Goal: Information Seeking & Learning: Learn about a topic

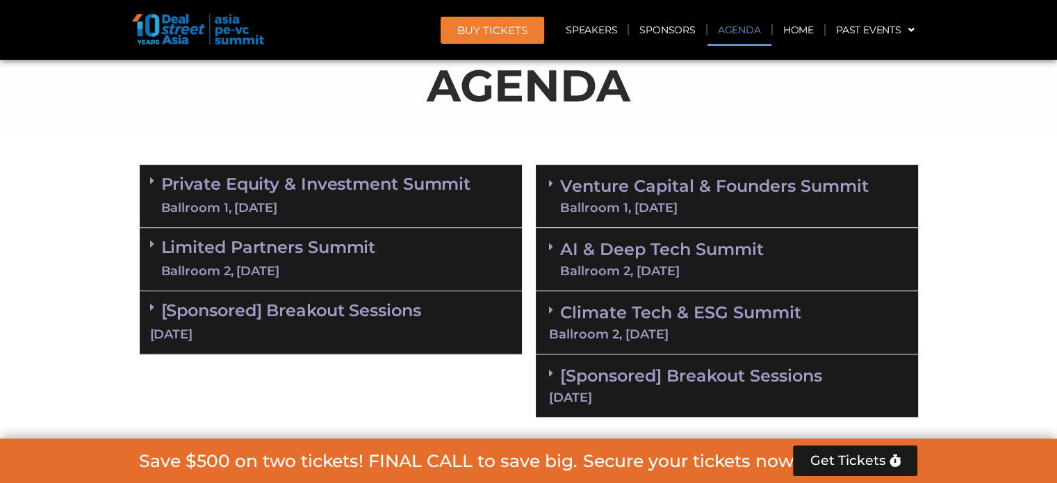
scroll to position [834, 0]
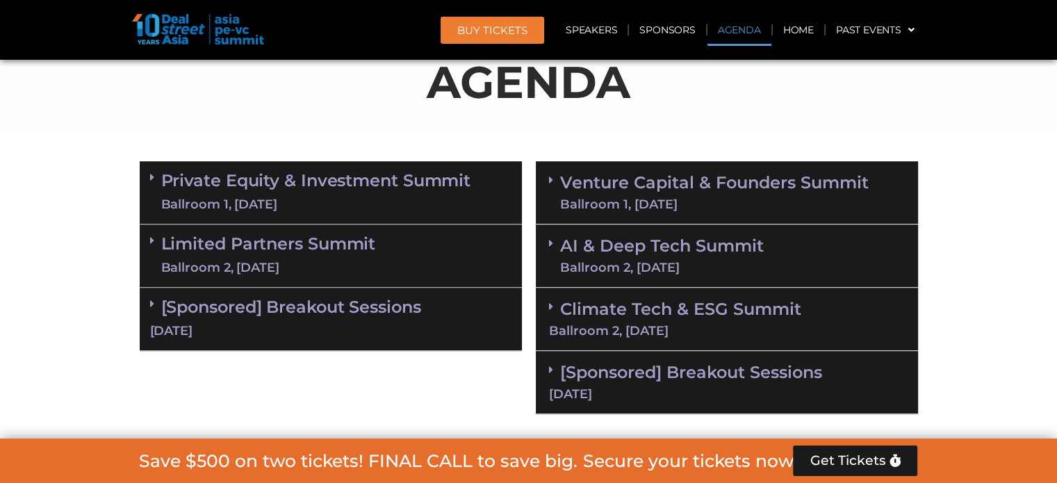
click at [200, 191] on link "Private Equity & Investment Summit Ballroom 1, [DATE]" at bounding box center [316, 193] width 310 height 42
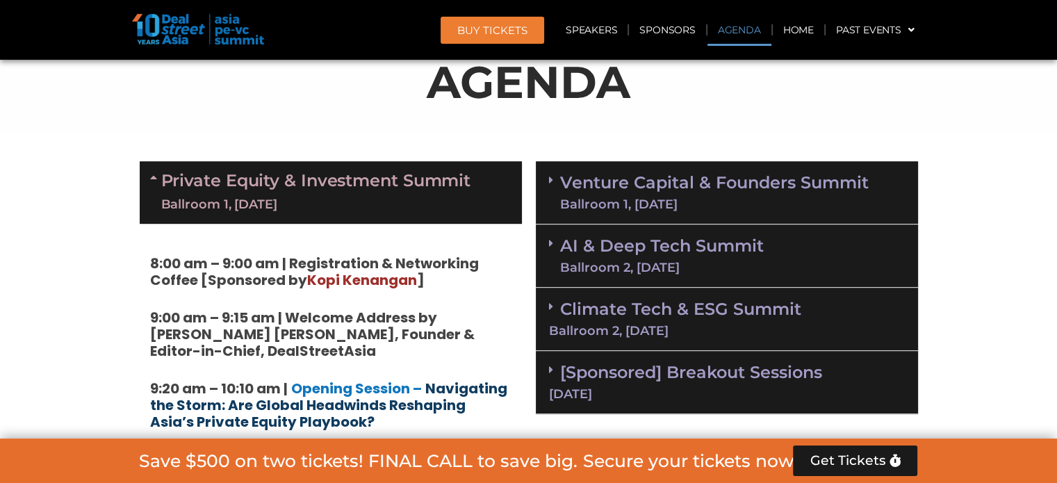
click at [299, 411] on strong "Navigating the Storm: Are Global Headwinds Reshaping Asia’s Private Equity Play…" at bounding box center [328, 405] width 357 height 53
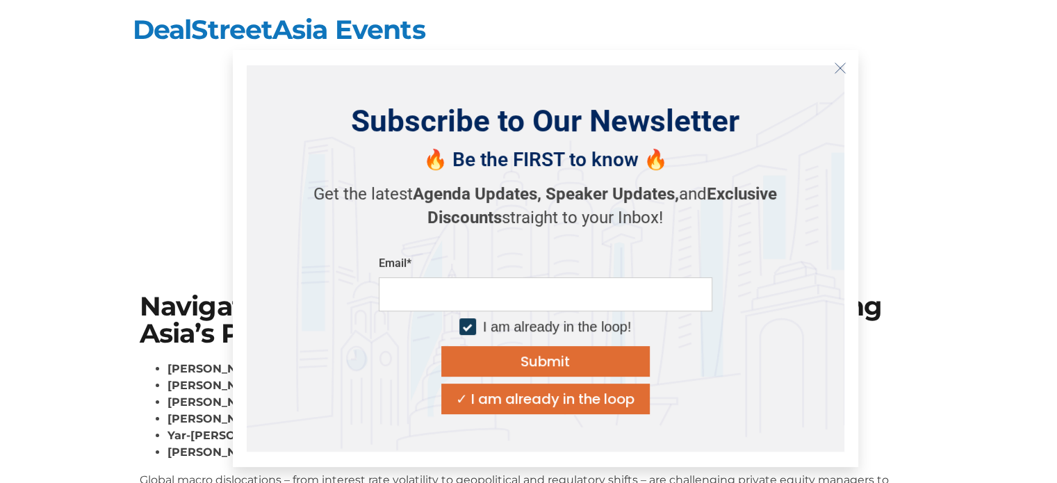
drag, startPoint x: 144, startPoint y: 304, endPoint x: 640, endPoint y: 158, distance: 517.2
click at [276, 397] on body "Skip to content DealStreetAsia Events Navigating the Storm: Are Global Headwind…" at bounding box center [528, 381] width 1057 height 763
click at [843, 67] on icon "Close" at bounding box center [840, 68] width 13 height 13
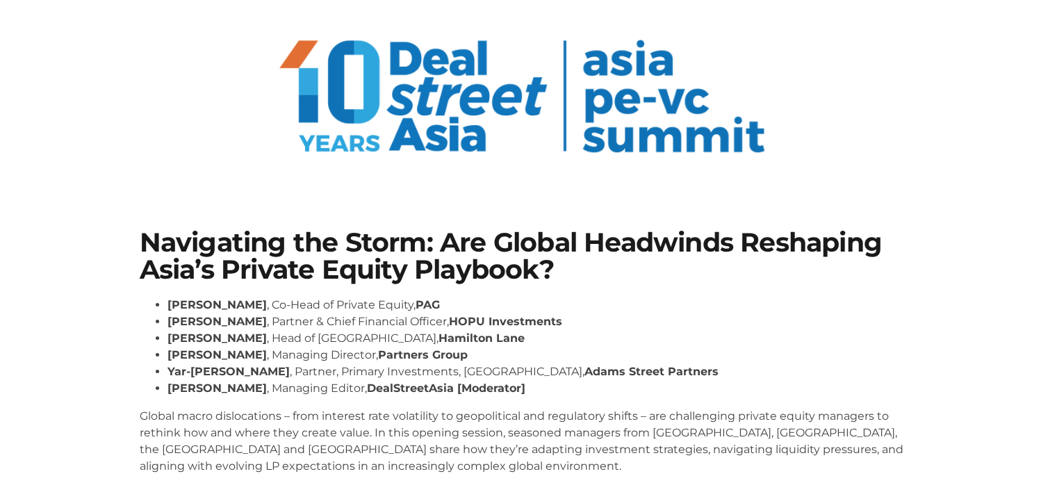
scroll to position [139, 0]
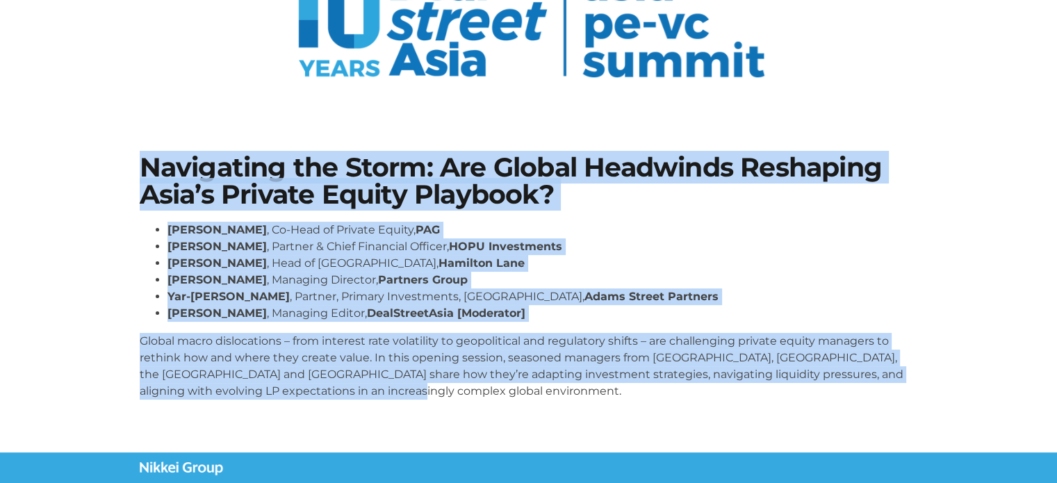
drag, startPoint x: 145, startPoint y: 163, endPoint x: 388, endPoint y: 306, distance: 281.9
click at [435, 387] on div "Navigating the Storm: Are Global Headwinds Reshaping Asia’s Private Equity Play…" at bounding box center [529, 282] width 792 height 270
copy div "Navigating the Storm: Are Global Headwinds Reshaping Asia’s Private Equity Play…"
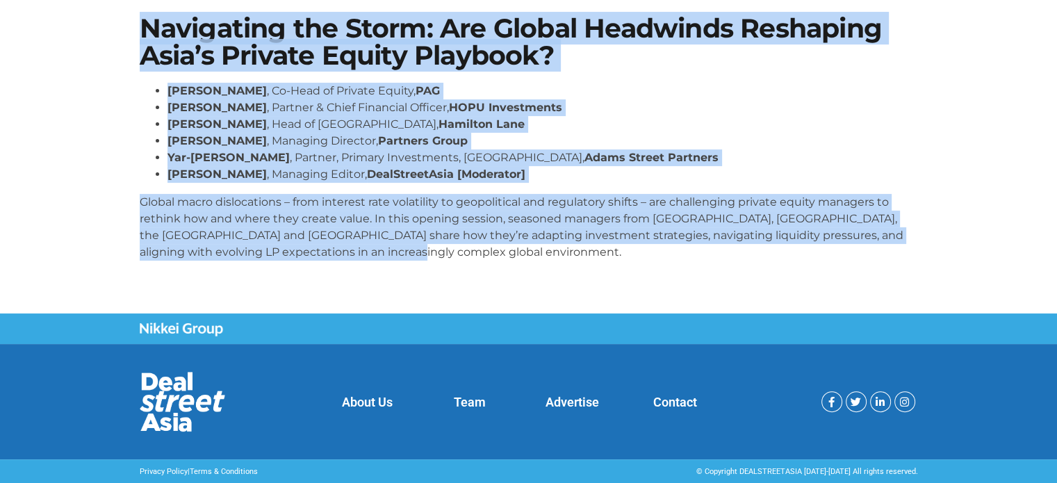
scroll to position [69, 0]
